Goal: Task Accomplishment & Management: Manage account settings

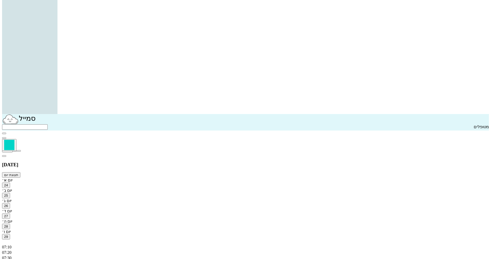
scroll to position [180, 0]
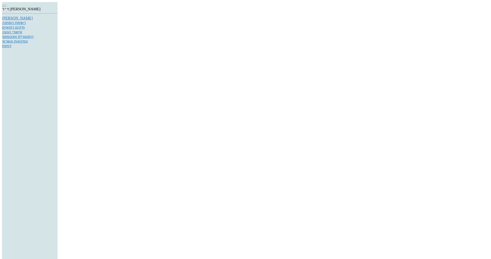
drag, startPoint x: 95, startPoint y: 218, endPoint x: 113, endPoint y: 218, distance: 17.5
drag, startPoint x: 175, startPoint y: 127, endPoint x: 157, endPoint y: 126, distance: 18.1
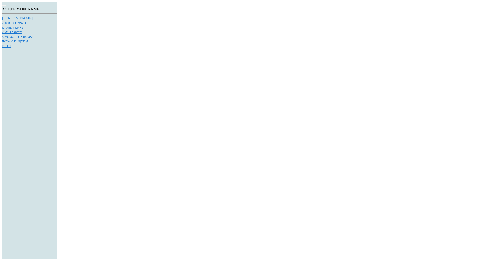
type input "1000"
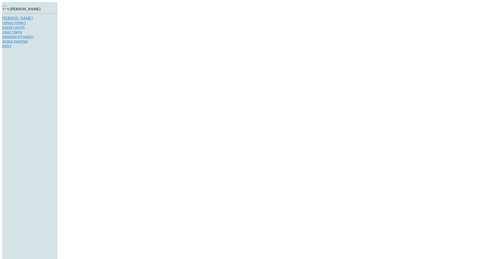
drag, startPoint x: 178, startPoint y: 130, endPoint x: 165, endPoint y: 127, distance: 13.7
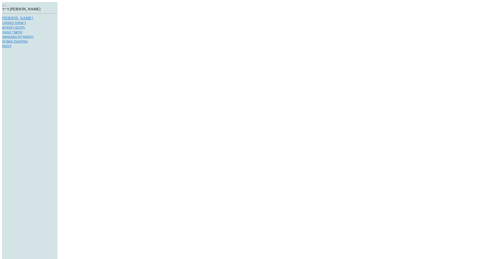
drag, startPoint x: 179, startPoint y: 128, endPoint x: 165, endPoint y: 128, distance: 14.4
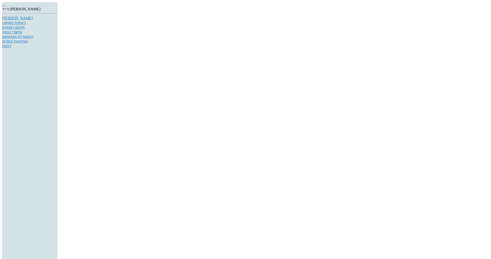
type input "00"
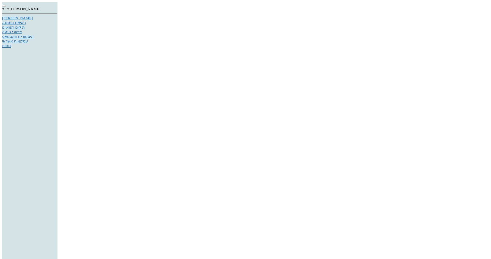
type input "1000"
click at [57, 20] on div "[PERSON_NAME]" at bounding box center [29, 18] width 55 height 4
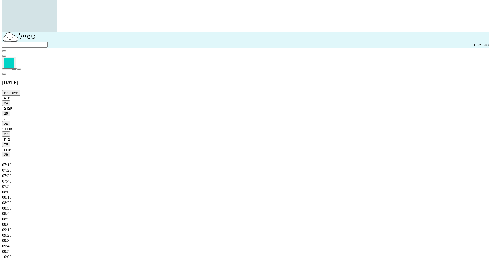
scroll to position [232, 0]
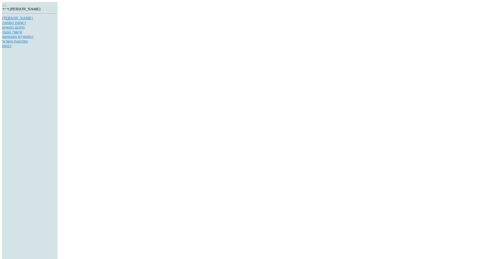
click at [57, 20] on div "[PERSON_NAME]" at bounding box center [29, 18] width 55 height 4
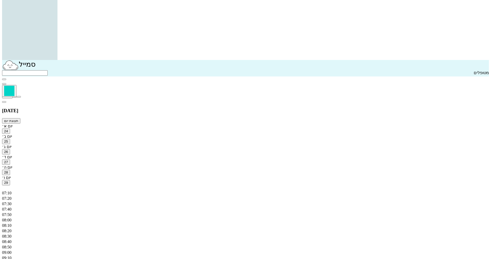
scroll to position [206, 0]
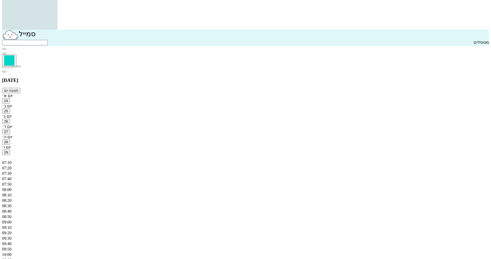
scroll to position [232, 0]
type input "[PERSON_NAME]"
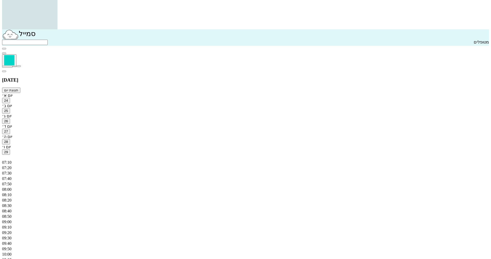
type textarea "איסוף"
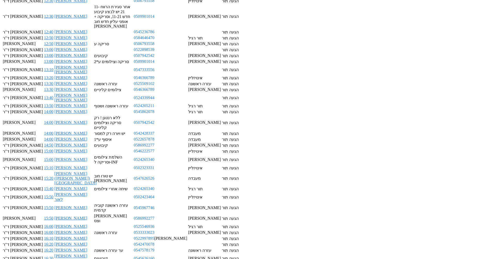
scroll to position [430, 0]
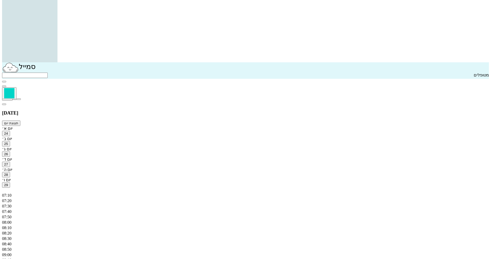
scroll to position [244, 0]
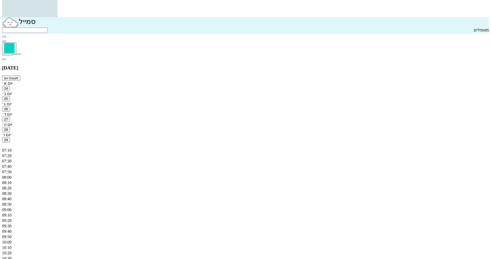
checkbox input "true"
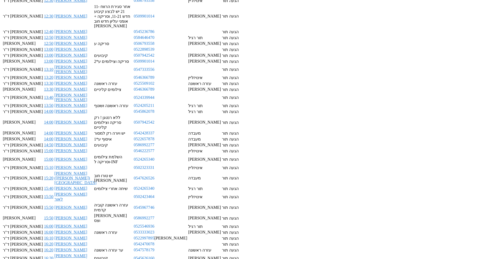
scroll to position [430, 0]
type textarea "18:40"
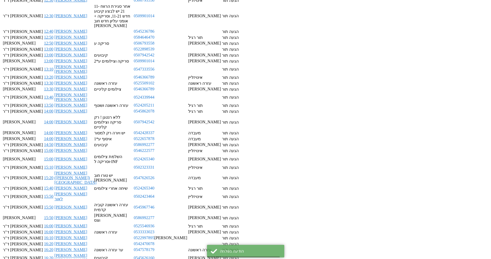
scroll to position [392, 0]
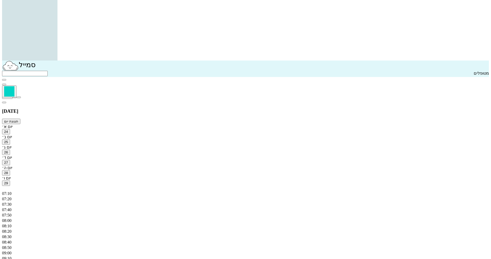
scroll to position [206, 0]
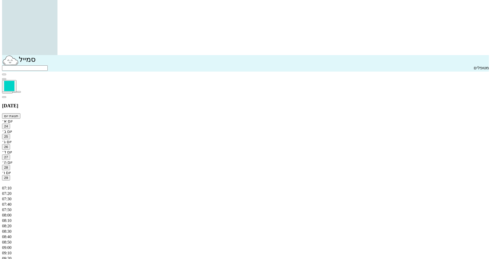
drag, startPoint x: 288, startPoint y: 99, endPoint x: 285, endPoint y: 97, distance: 3.1
click at [4, 97] on icon "button" at bounding box center [4, 97] width 0 height 0
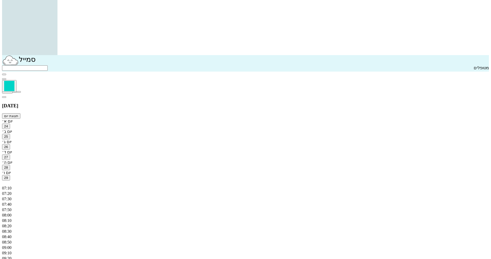
type input "6"
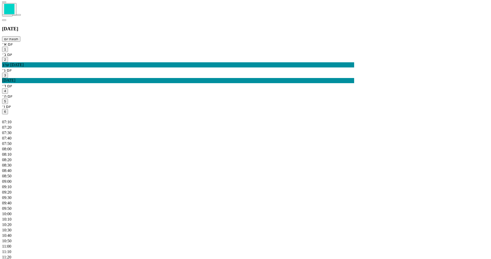
scroll to position [283, 0]
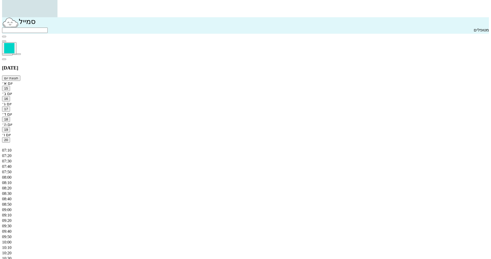
checkbox input "true"
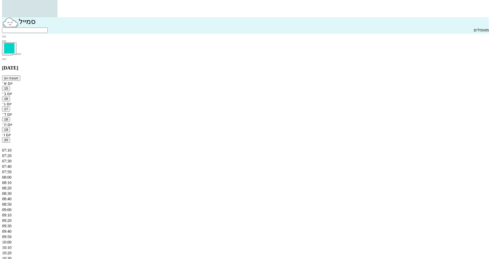
click at [11, 51] on span "היום" at bounding box center [7, 53] width 6 height 4
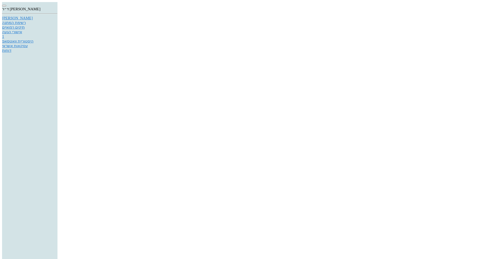
click at [57, 20] on div "[PERSON_NAME]" at bounding box center [29, 18] width 55 height 4
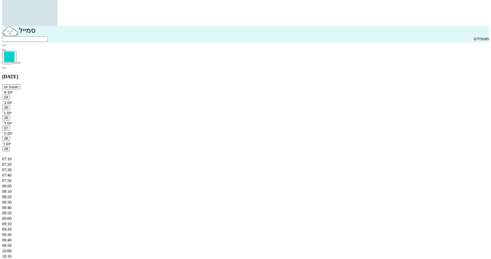
scroll to position [244, 0]
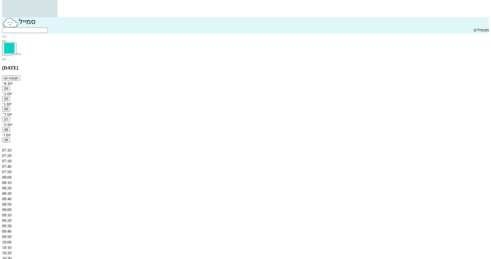
click at [48, 28] on input "מטופלים" at bounding box center [25, 30] width 46 height 5
drag, startPoint x: 64, startPoint y: 8, endPoint x: 108, endPoint y: 11, distance: 44.6
click at [108, 17] on div "[PERSON_NAME]" at bounding box center [245, 25] width 487 height 16
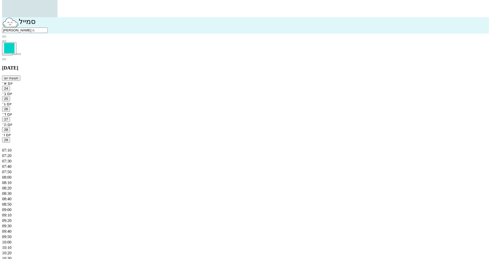
drag, startPoint x: 67, startPoint y: 7, endPoint x: 98, endPoint y: 9, distance: 31.2
click at [98, 17] on div "סמייל [PERSON_NAME] ה" at bounding box center [245, 25] width 487 height 16
type input "0523269400"
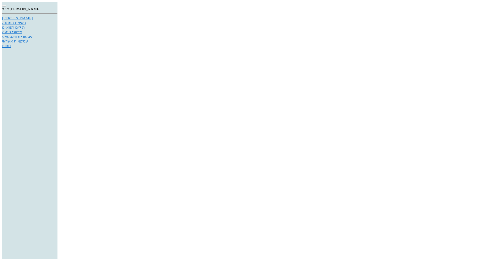
type textarea "חזרנו אתם לא זמינים"
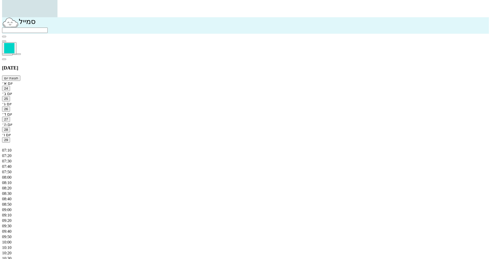
click at [48, 28] on input "text" at bounding box center [25, 30] width 46 height 5
type input "[PERSON_NAME]"
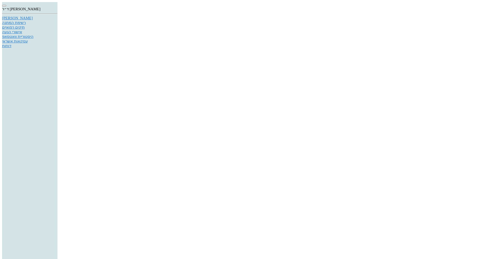
click at [57, 39] on div "היסטוריית וואטסאפ" at bounding box center [29, 36] width 55 height 5
click at [57, 20] on div "[PERSON_NAME]" at bounding box center [29, 18] width 55 height 4
type input "[PERSON_NAME]"
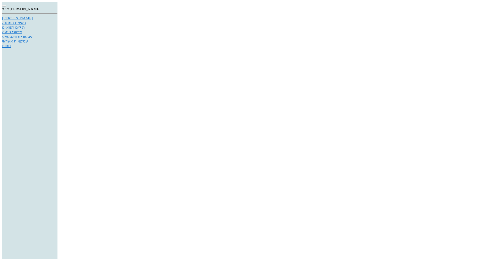
type textarea "כ"
type textarea "אין אפשרות להקדמת התור כרגע"
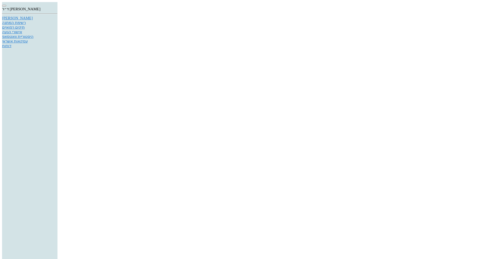
click at [57, 25] on div "רשימת המתנה" at bounding box center [29, 22] width 55 height 5
click at [57, 39] on div "היסטוריית וואטסאפ" at bounding box center [29, 36] width 55 height 5
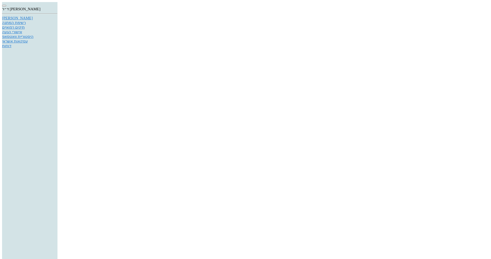
click at [57, 20] on div "[PERSON_NAME]" at bounding box center [29, 18] width 55 height 4
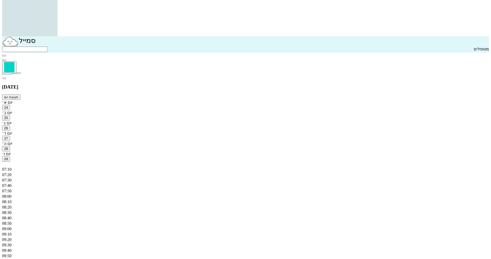
scroll to position [232, 0]
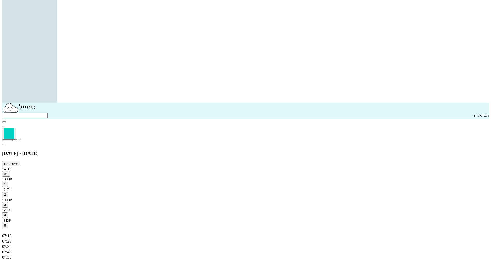
scroll to position [180, 0]
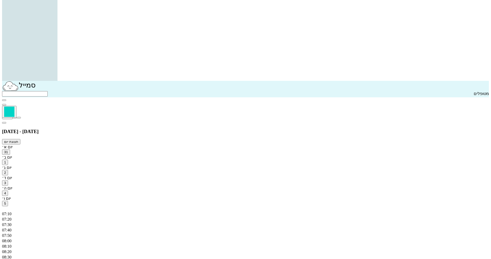
type input "14:10"
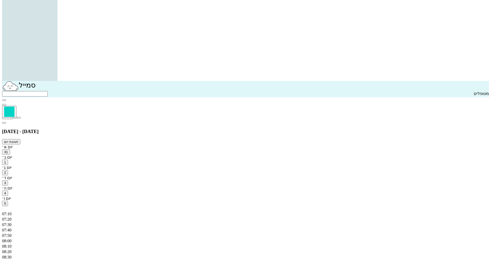
type input "14:10"
checkbox input "true"
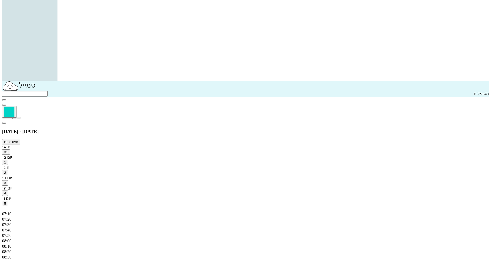
type input "14:10"
type input "14:30"
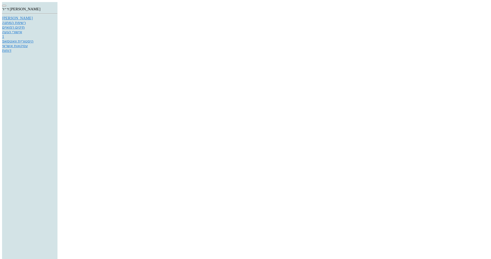
type textarea "כרגע לא"
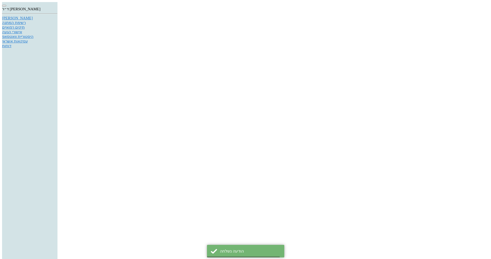
scroll to position [460, 0]
click at [57, 20] on div "[PERSON_NAME]" at bounding box center [29, 18] width 55 height 4
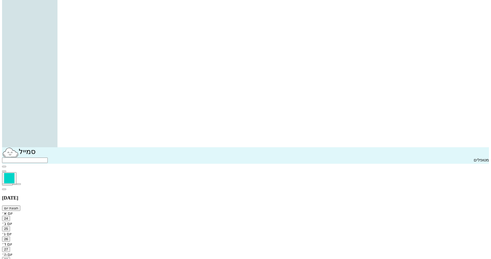
scroll to position [155, 0]
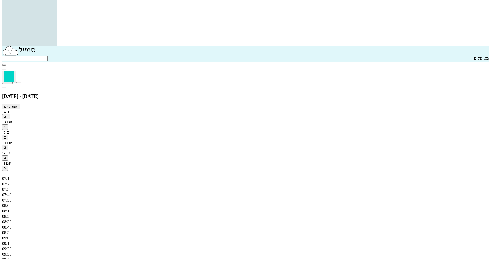
scroll to position [232, 0]
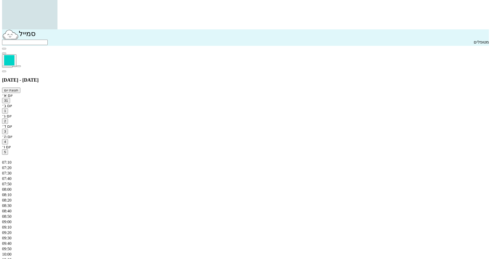
drag, startPoint x: 292, startPoint y: 161, endPoint x: 387, endPoint y: 149, distance: 95.1
type textarea "איסוף"
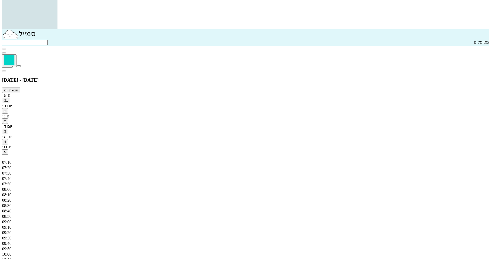
type input "17:20"
checkbox input "true"
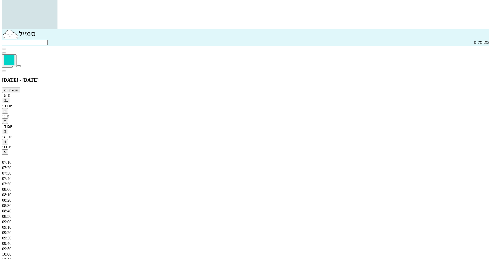
click at [4, 71] on icon "button" at bounding box center [4, 71] width 0 height 0
type input "3"
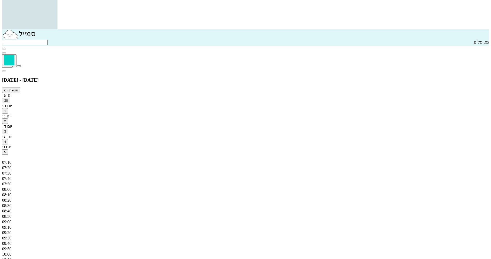
drag, startPoint x: 307, startPoint y: 149, endPoint x: 335, endPoint y: 150, distance: 27.3
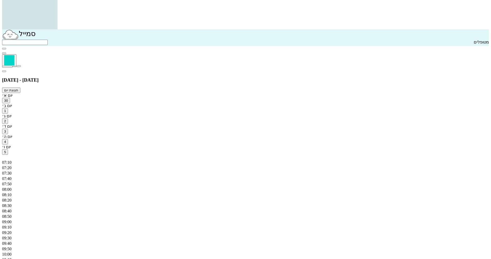
type textarea "ביקורת קיבועים"
drag, startPoint x: 324, startPoint y: 169, endPoint x: 288, endPoint y: 189, distance: 40.6
checkbox input "true"
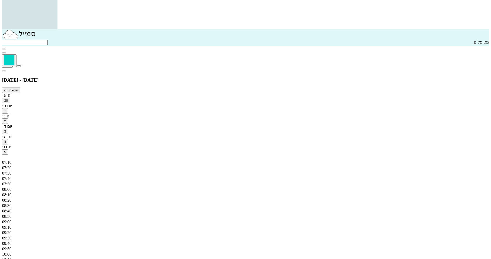
click at [11, 63] on span "היום" at bounding box center [7, 65] width 6 height 4
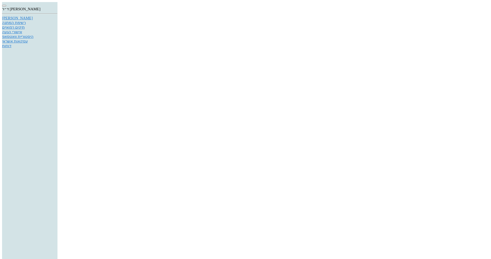
click at [57, 20] on div "[PERSON_NAME]" at bounding box center [29, 18] width 55 height 4
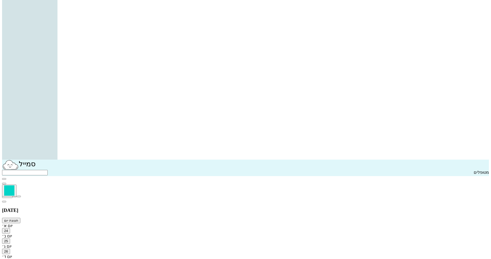
scroll to position [103, 0]
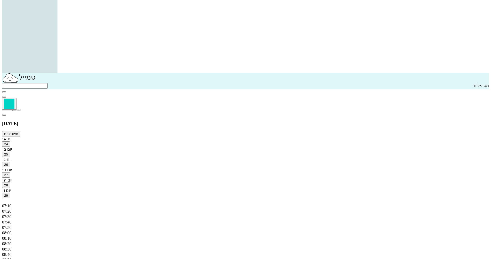
scroll to position [206, 0]
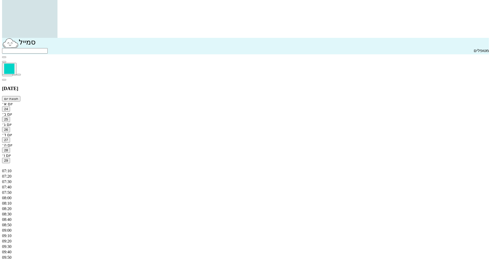
scroll to position [244, 0]
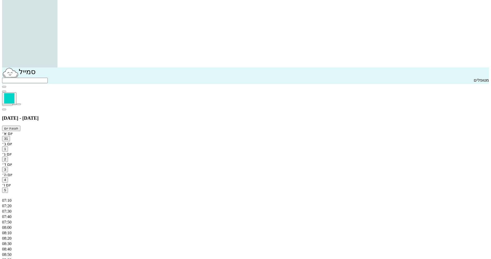
scroll to position [192, 0]
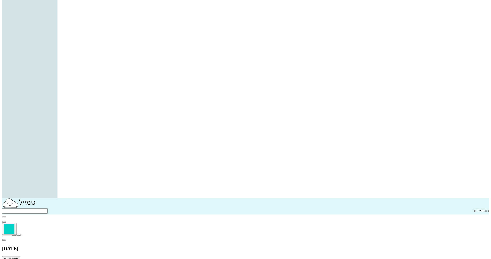
scroll to position [115, 0]
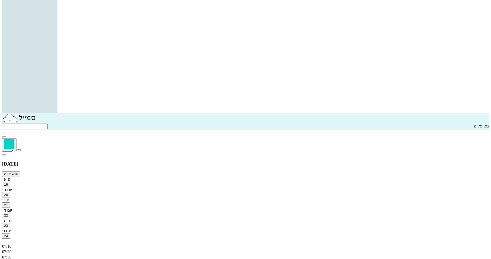
scroll to position [141, 0]
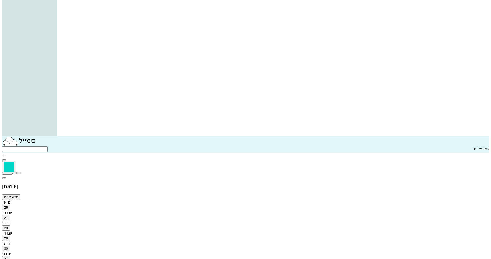
scroll to position [115, 0]
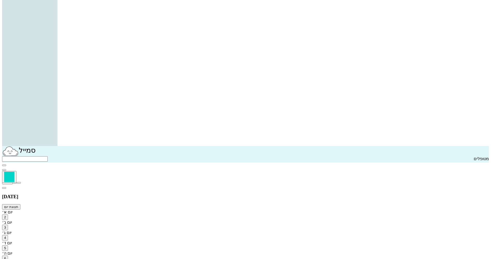
drag, startPoint x: 177, startPoint y: 94, endPoint x: 181, endPoint y: 95, distance: 3.1
drag, startPoint x: 169, startPoint y: 94, endPoint x: 191, endPoint y: 97, distance: 22.5
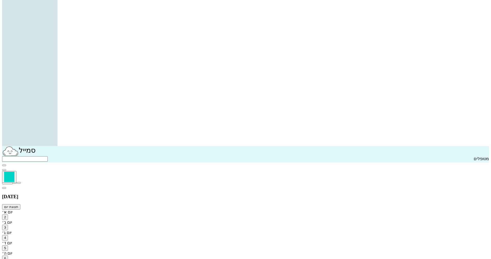
type input "15:00"
type textarea "צילומים"
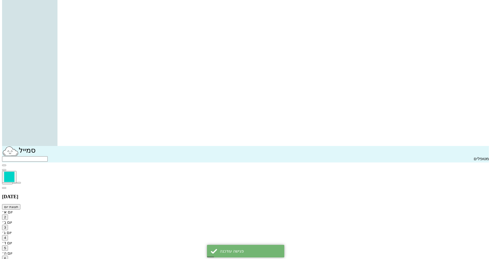
checkbox input "true"
click at [11, 180] on span "היום" at bounding box center [7, 182] width 6 height 4
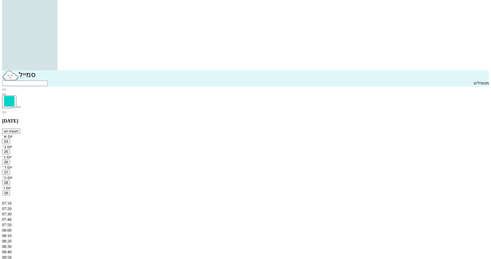
scroll to position [218, 0]
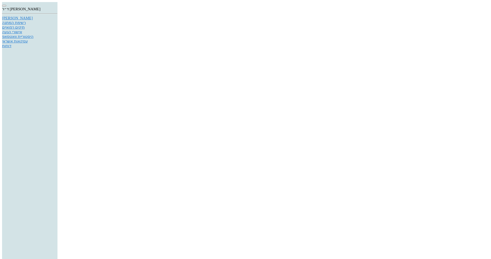
type input "500"
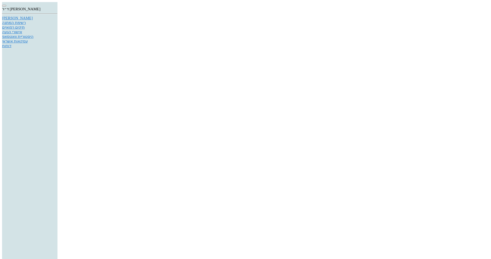
type input "500"
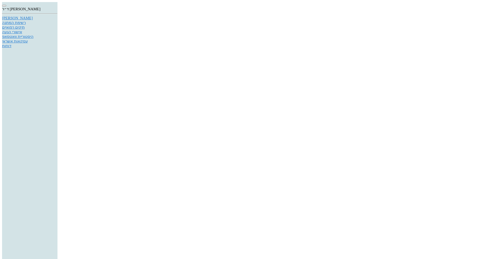
scroll to position [218, 0]
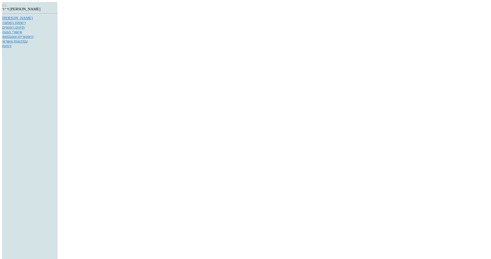
click at [57, 20] on div "[PERSON_NAME]" at bounding box center [29, 18] width 55 height 4
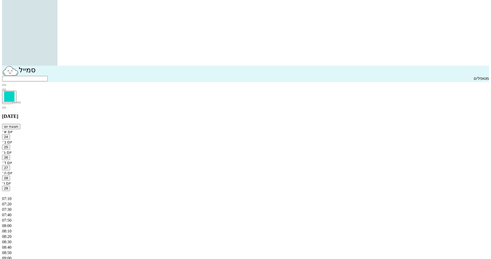
scroll to position [206, 0]
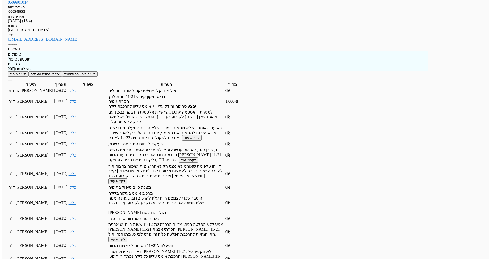
scroll to position [412, 0]
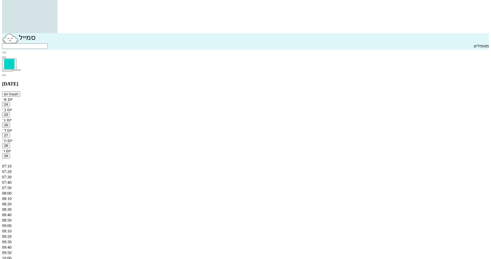
scroll to position [232, 0]
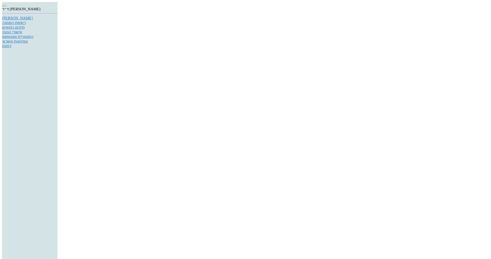
type textarea "אנחנו מסיימים..."
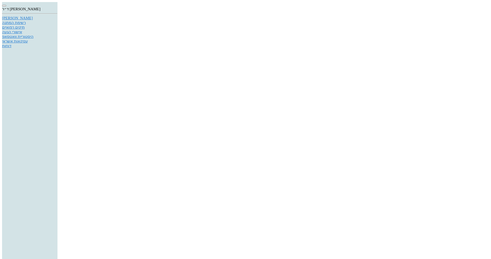
type textarea "ג"
type textarea "כמה זמן?"
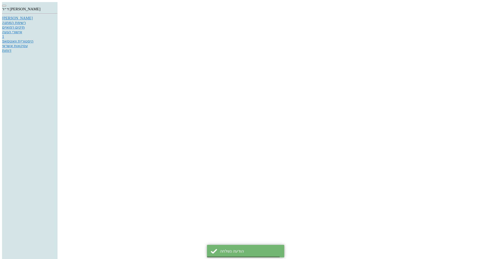
scroll to position [451, 0]
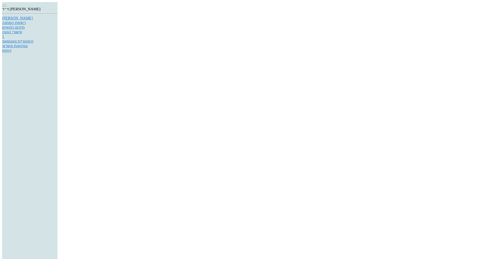
type input "[PERSON_NAME]"
click at [57, 44] on div "היסטוריית וואטסאפ" at bounding box center [29, 41] width 55 height 5
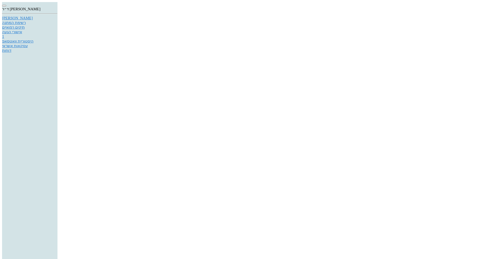
click at [57, 20] on div "[PERSON_NAME]" at bounding box center [29, 18] width 55 height 4
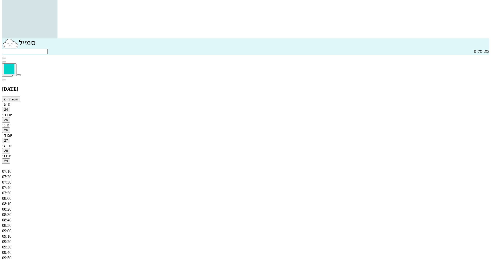
scroll to position [232, 0]
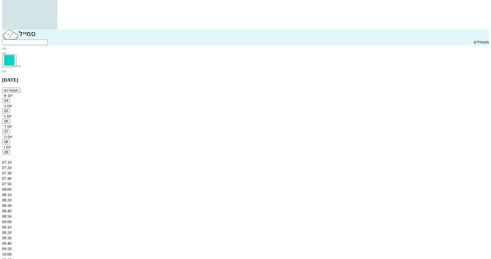
click at [4, 71] on icon "button" at bounding box center [4, 71] width 0 height 0
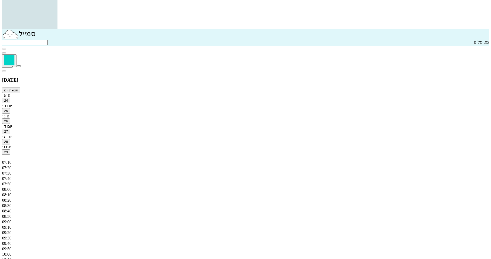
type input "9"
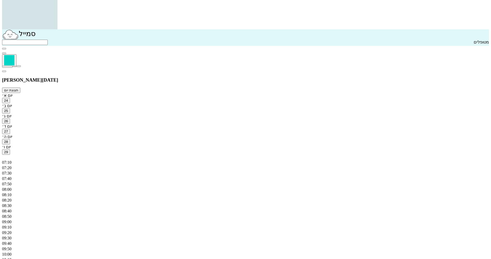
drag, startPoint x: 181, startPoint y: 92, endPoint x: 191, endPoint y: 93, distance: 10.8
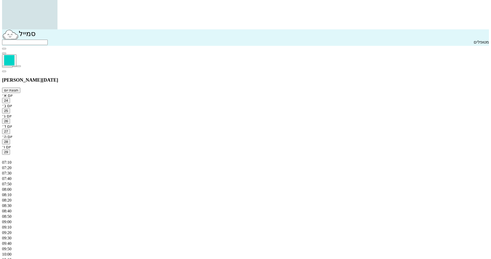
type input "16:20"
drag, startPoint x: 320, startPoint y: 149, endPoint x: 345, endPoint y: 144, distance: 25.0
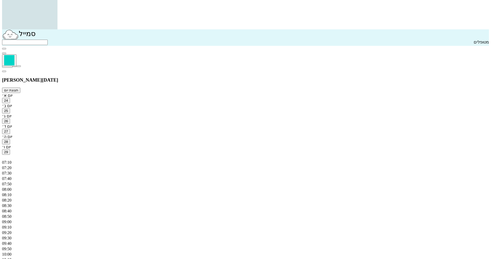
checkbox input "true"
drag, startPoint x: 171, startPoint y: 189, endPoint x: 171, endPoint y: 186, distance: 3.6
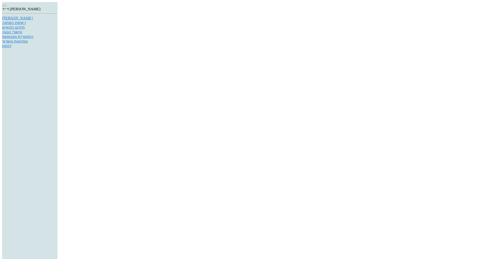
drag, startPoint x: 331, startPoint y: 79, endPoint x: 302, endPoint y: 79, distance: 29.1
drag, startPoint x: 240, startPoint y: 178, endPoint x: 228, endPoint y: 177, distance: 11.9
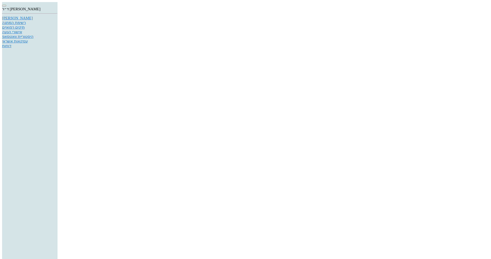
paste input "0542317755"
type input "0542317755"
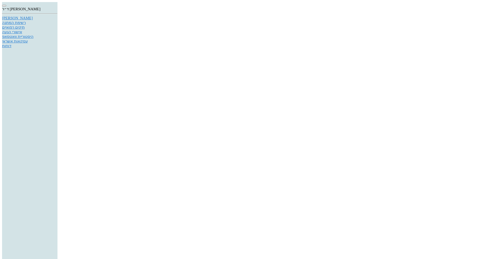
type input "[DATE]"
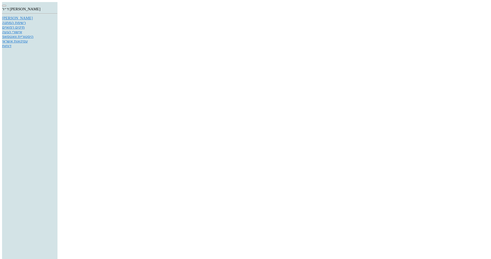
type input "500"
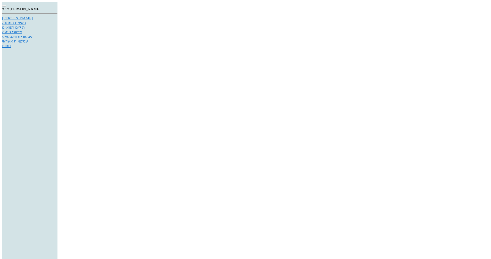
click at [57, 20] on div "[PERSON_NAME]" at bounding box center [29, 18] width 55 height 4
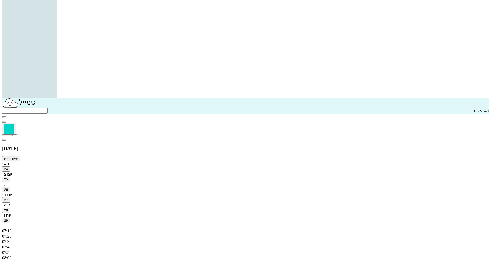
scroll to position [206, 0]
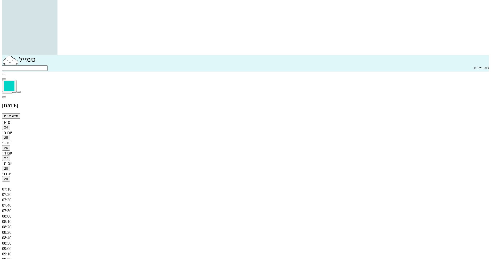
click at [9, 81] on icon "button" at bounding box center [9, 81] width 0 height 0
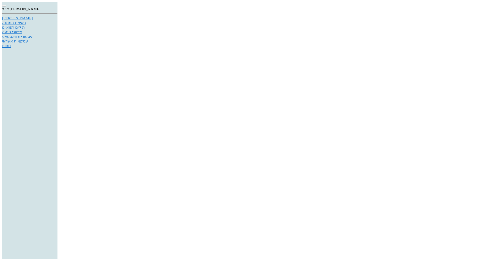
type input "[PERSON_NAME]"
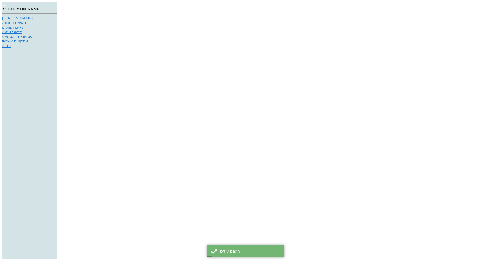
click at [57, 20] on div "[PERSON_NAME]" at bounding box center [29, 18] width 55 height 4
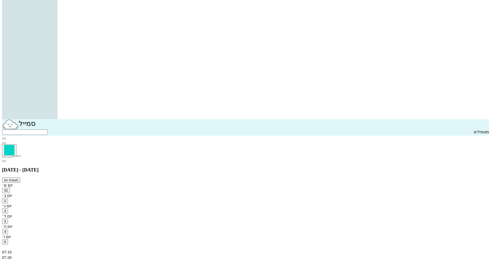
scroll to position [155, 0]
